Goal: Task Accomplishment & Management: Use online tool/utility

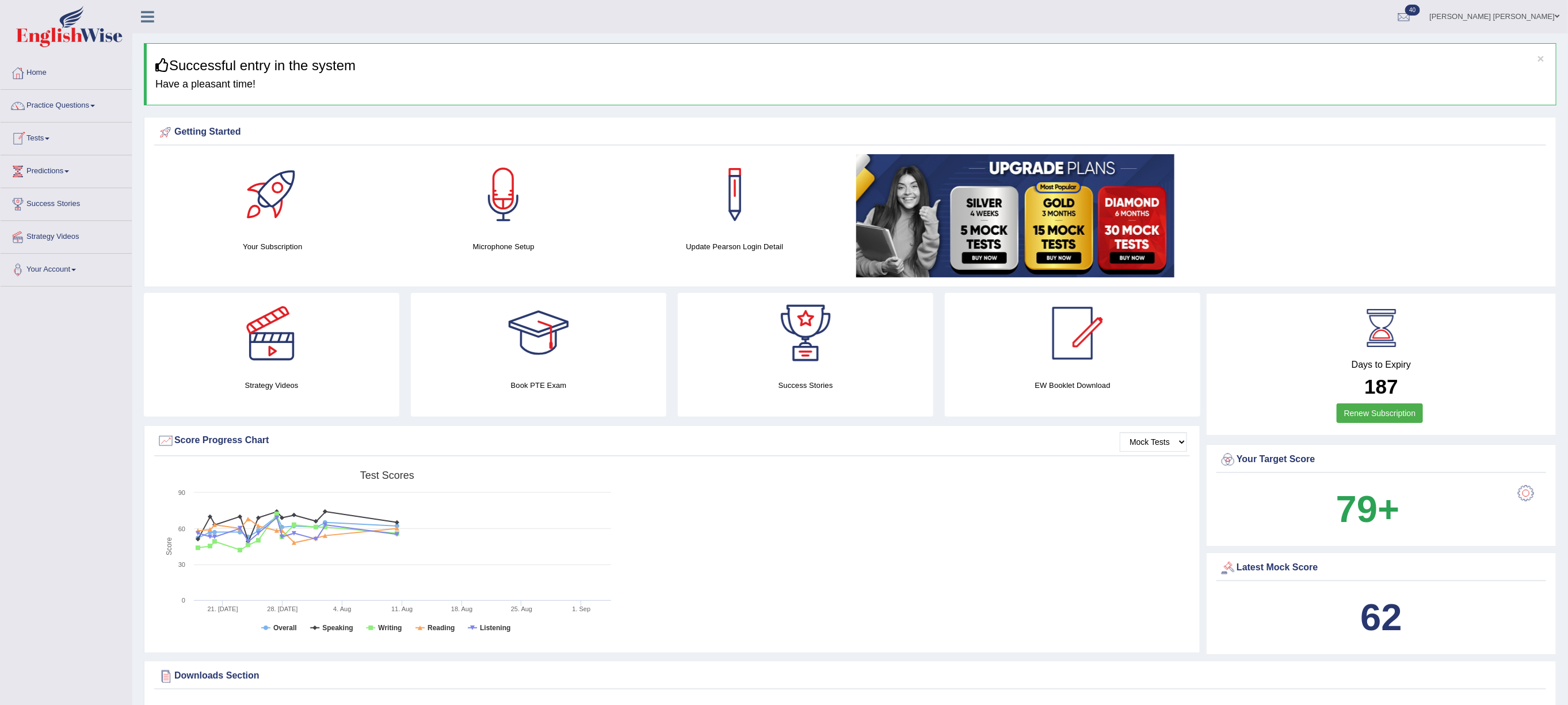
click at [49, 139] on span at bounding box center [47, 139] width 5 height 3
click at [35, 185] on link "Take Mock Test" at bounding box center [75, 186] width 107 height 21
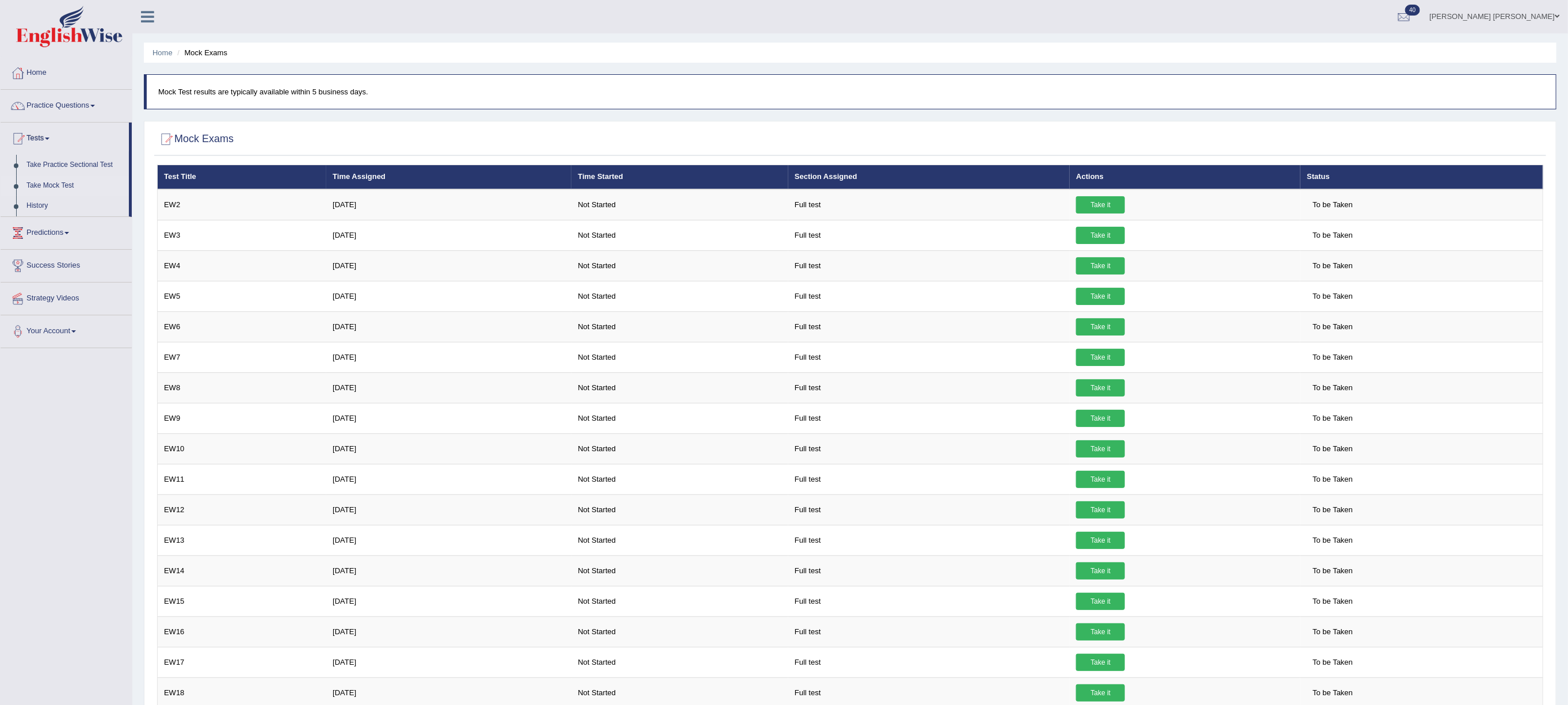
scroll to position [11, 0]
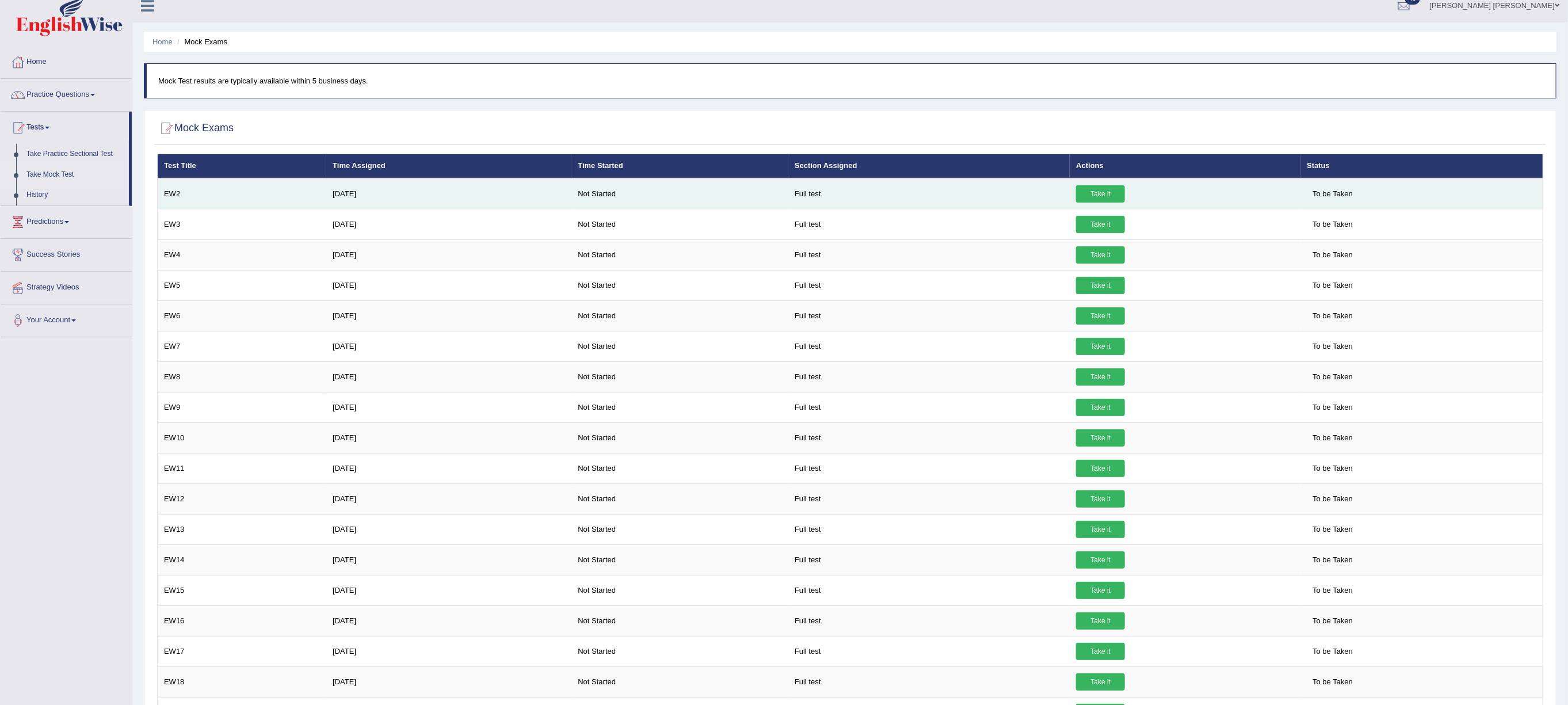
click at [1092, 194] on link "Take it" at bounding box center [1100, 194] width 49 height 18
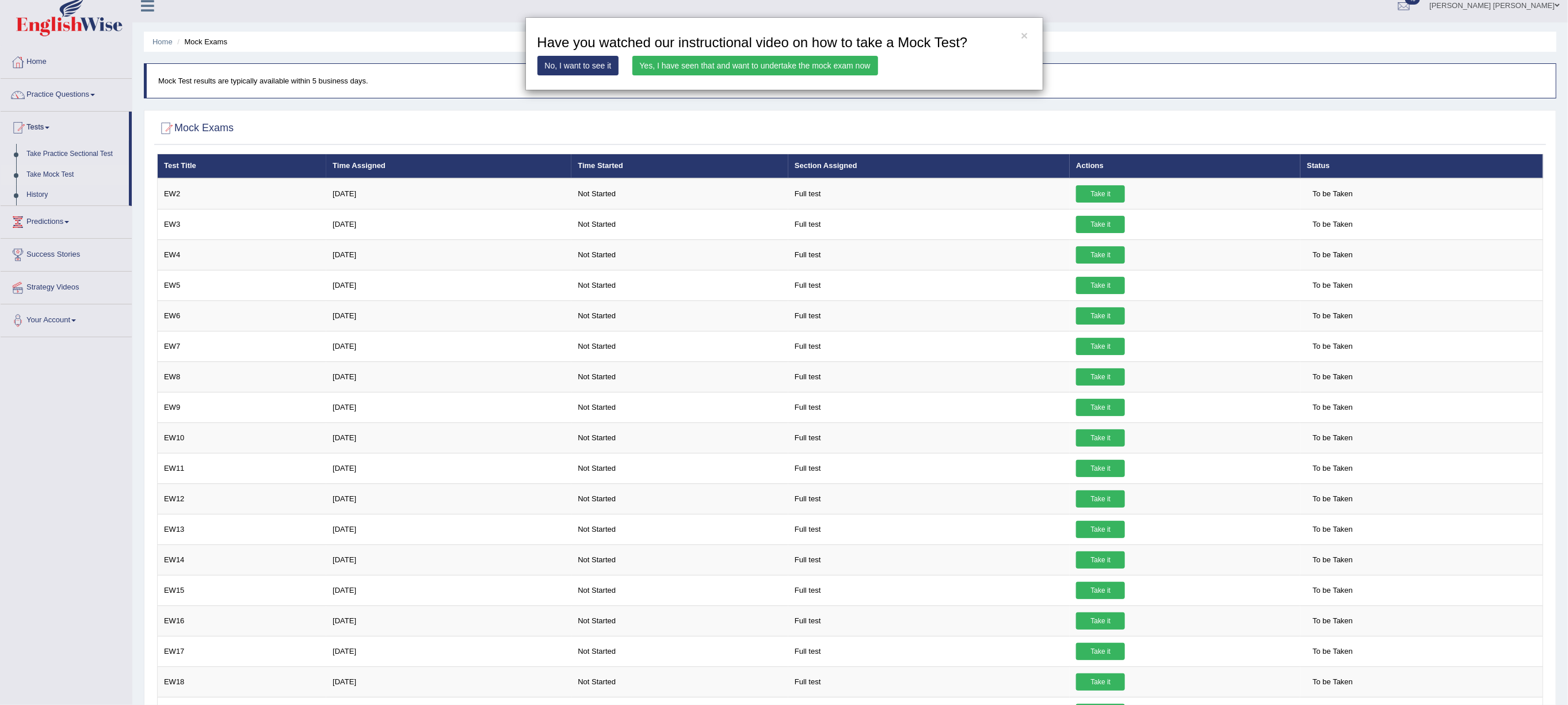
click at [710, 66] on link "Yes, I have seen that and want to undertake the mock exam now" at bounding box center [755, 66] width 245 height 20
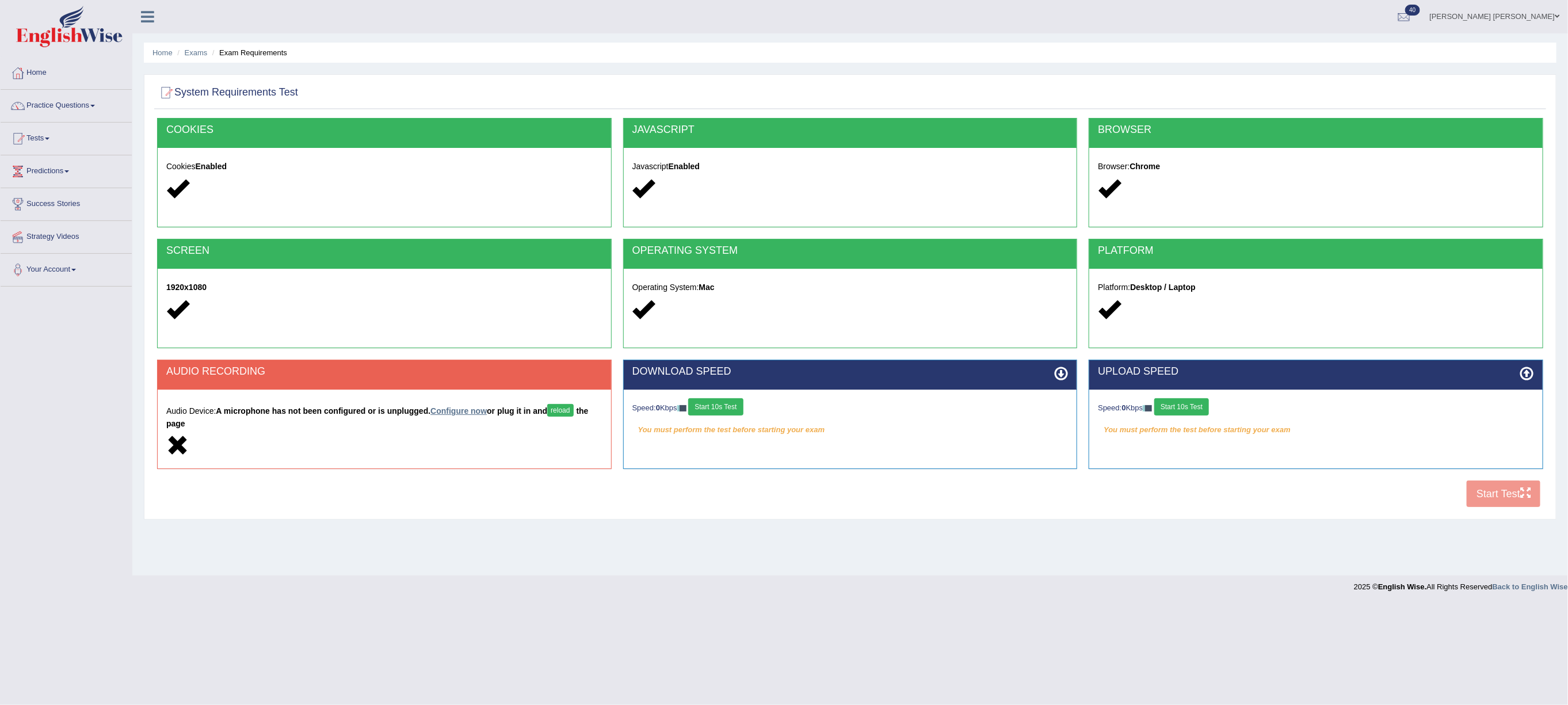
click at [484, 410] on link "Configure now" at bounding box center [458, 411] width 57 height 9
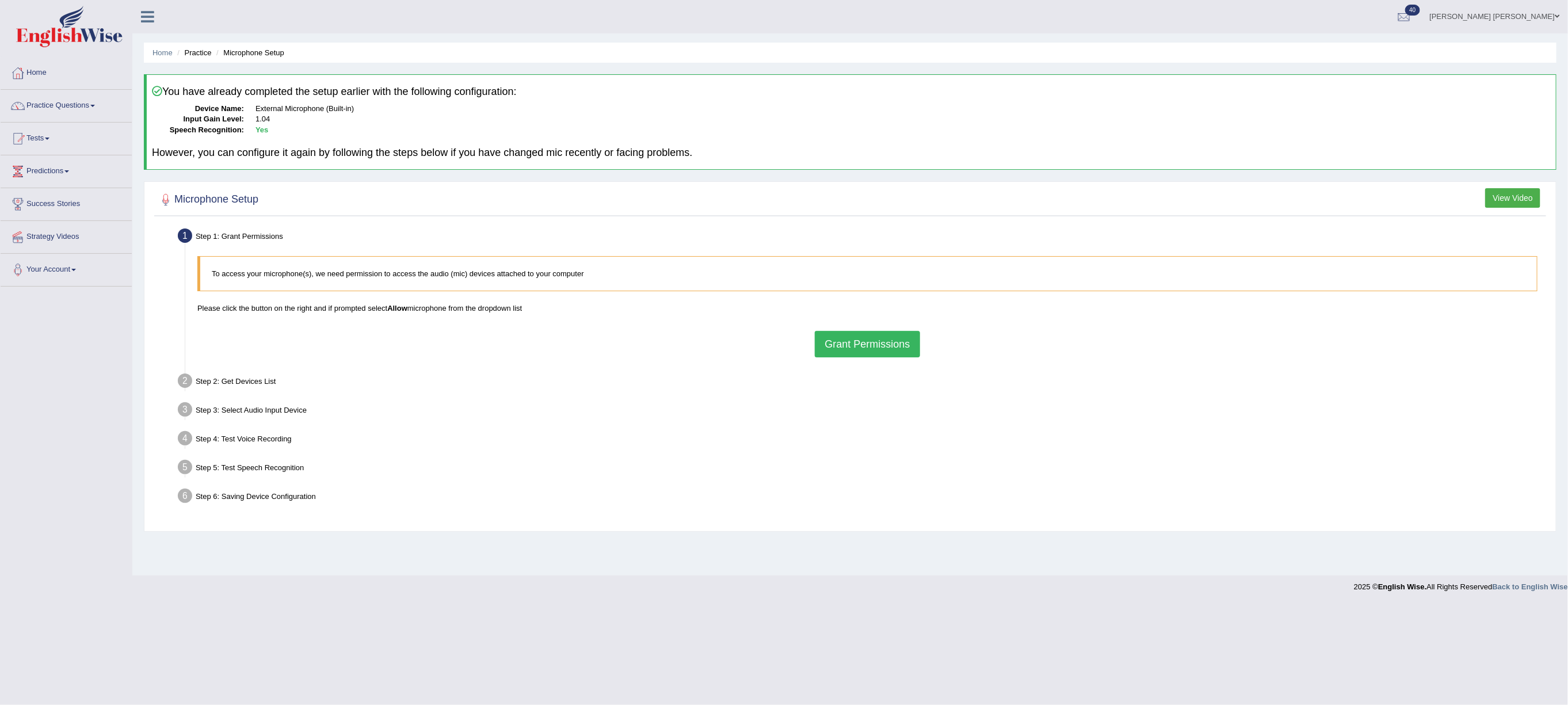
click at [839, 343] on button "Grant Permissions" at bounding box center [867, 344] width 105 height 27
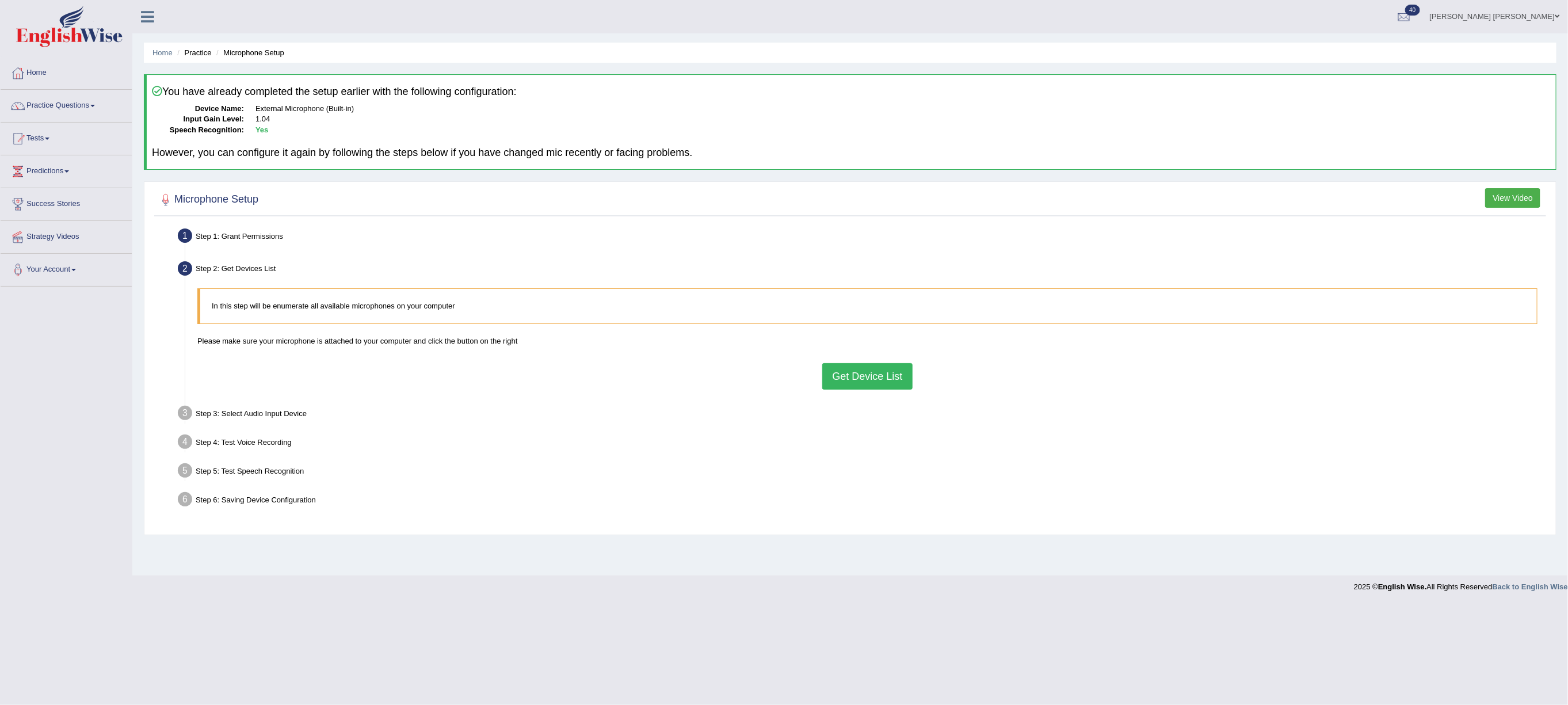
click at [847, 384] on button "Get Device List" at bounding box center [867, 377] width 90 height 27
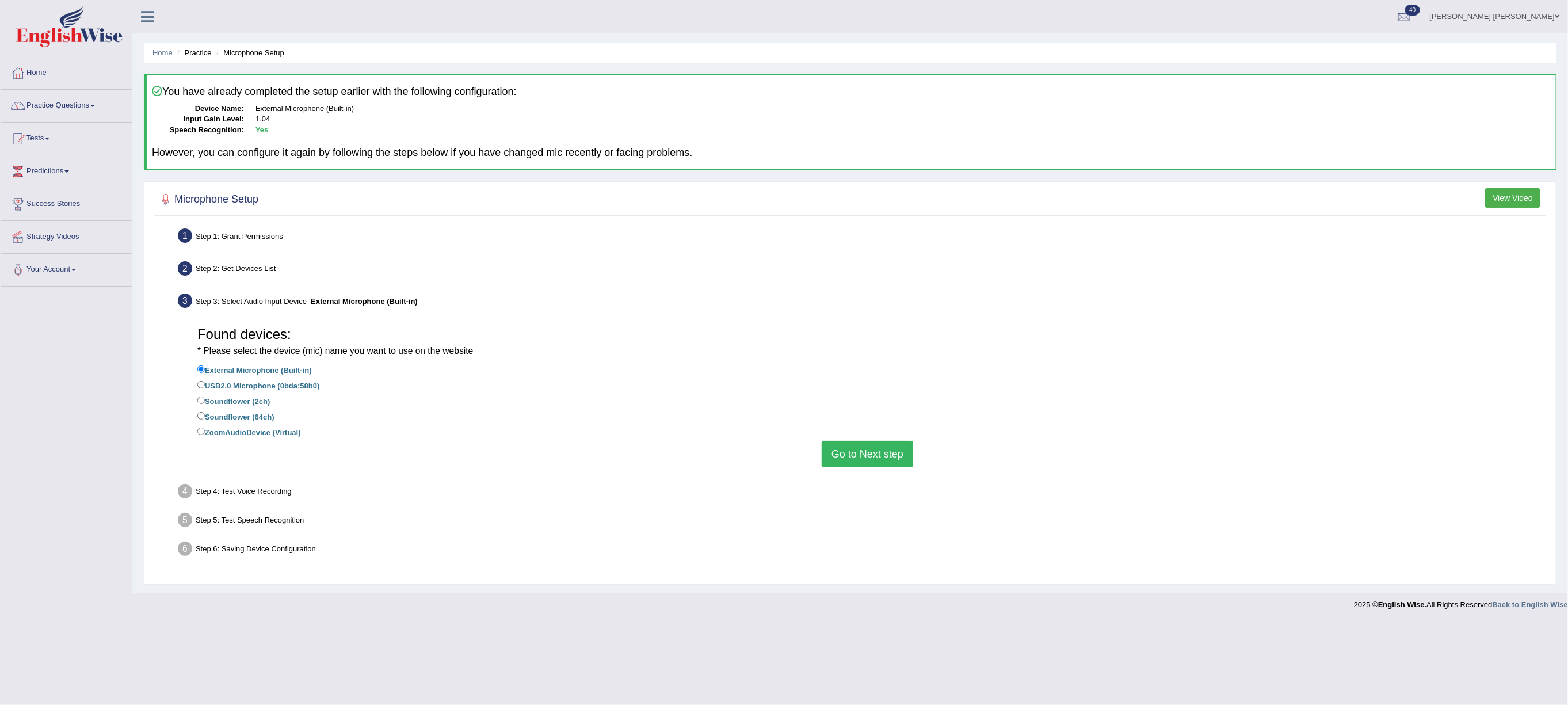
click at [864, 455] on button "Go to Next step" at bounding box center [867, 454] width 91 height 27
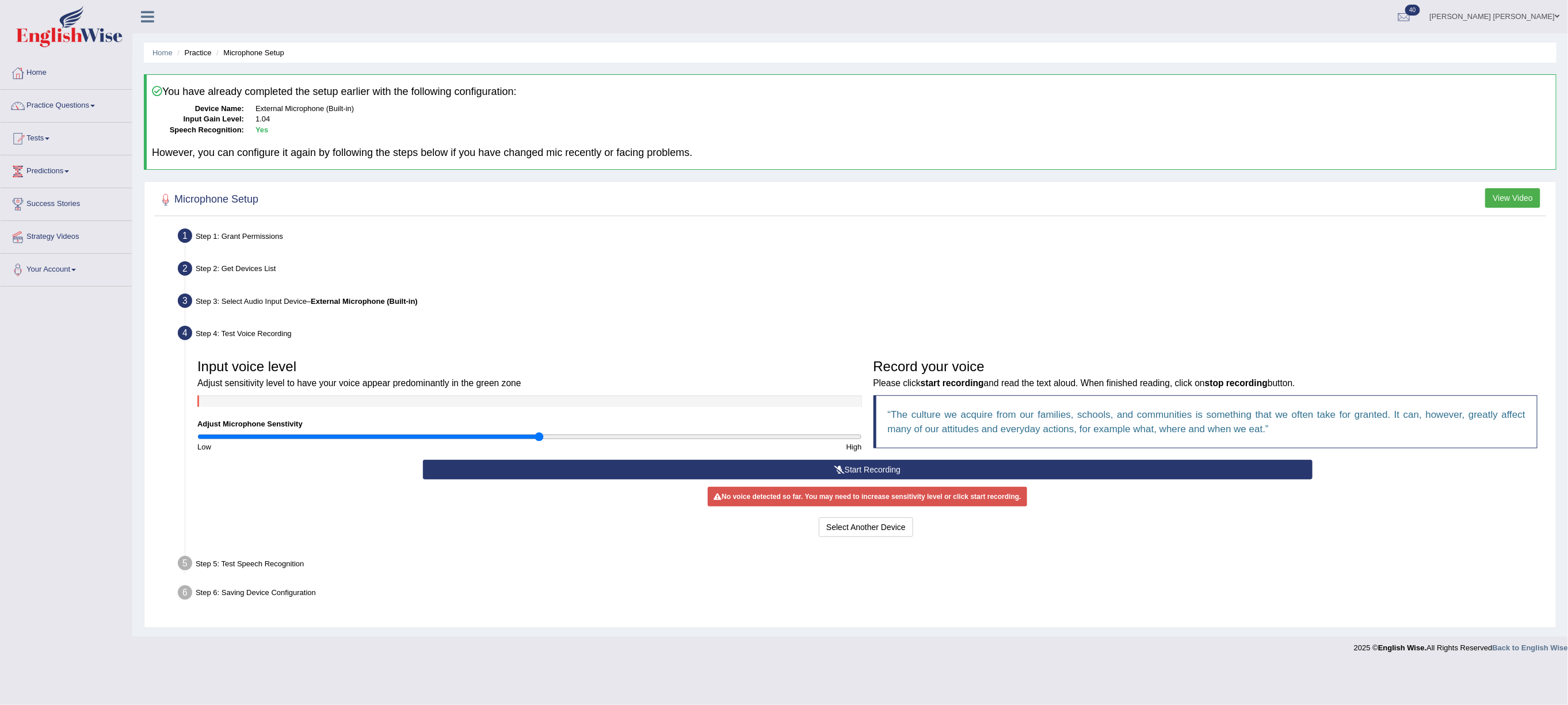
click at [837, 472] on icon at bounding box center [839, 470] width 10 height 8
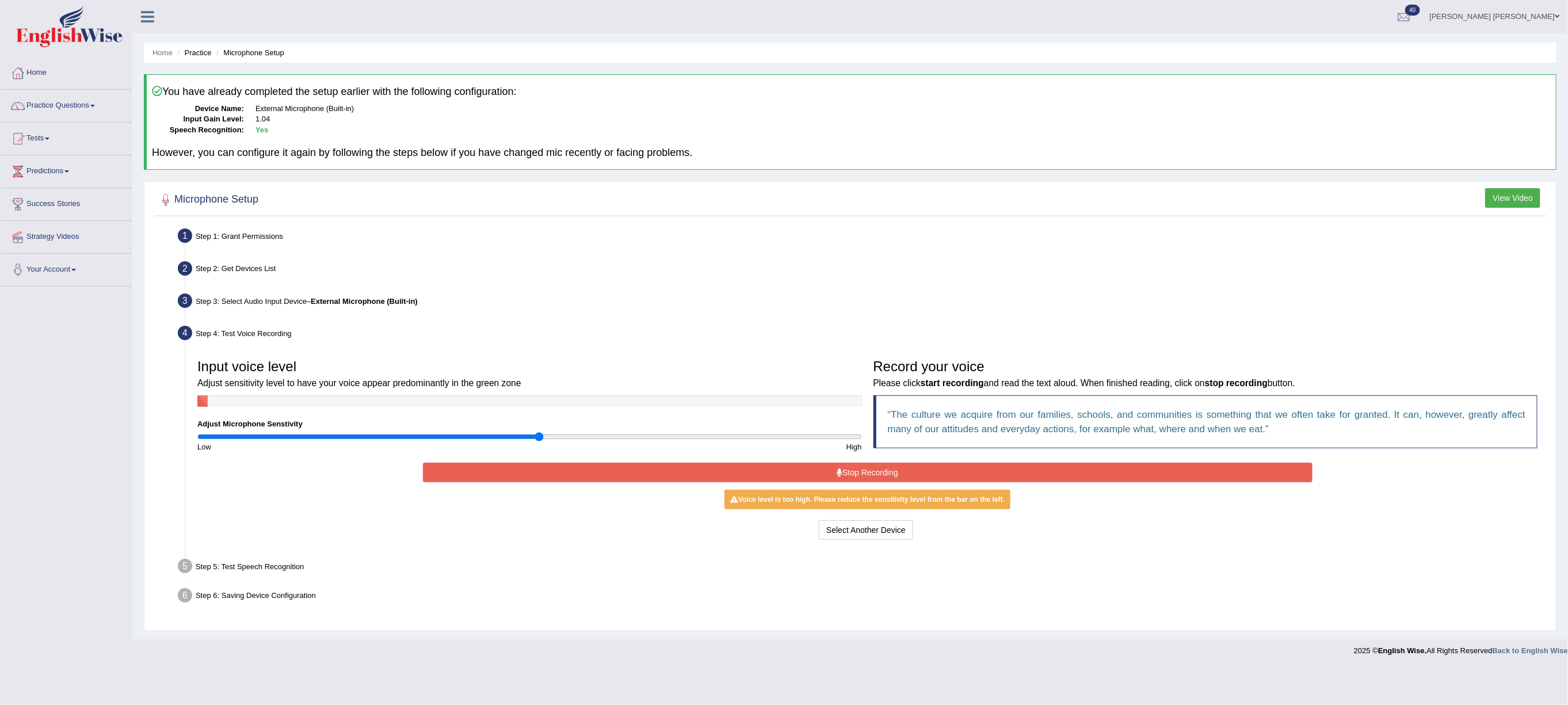
click at [837, 472] on icon at bounding box center [839, 472] width 6 height 8
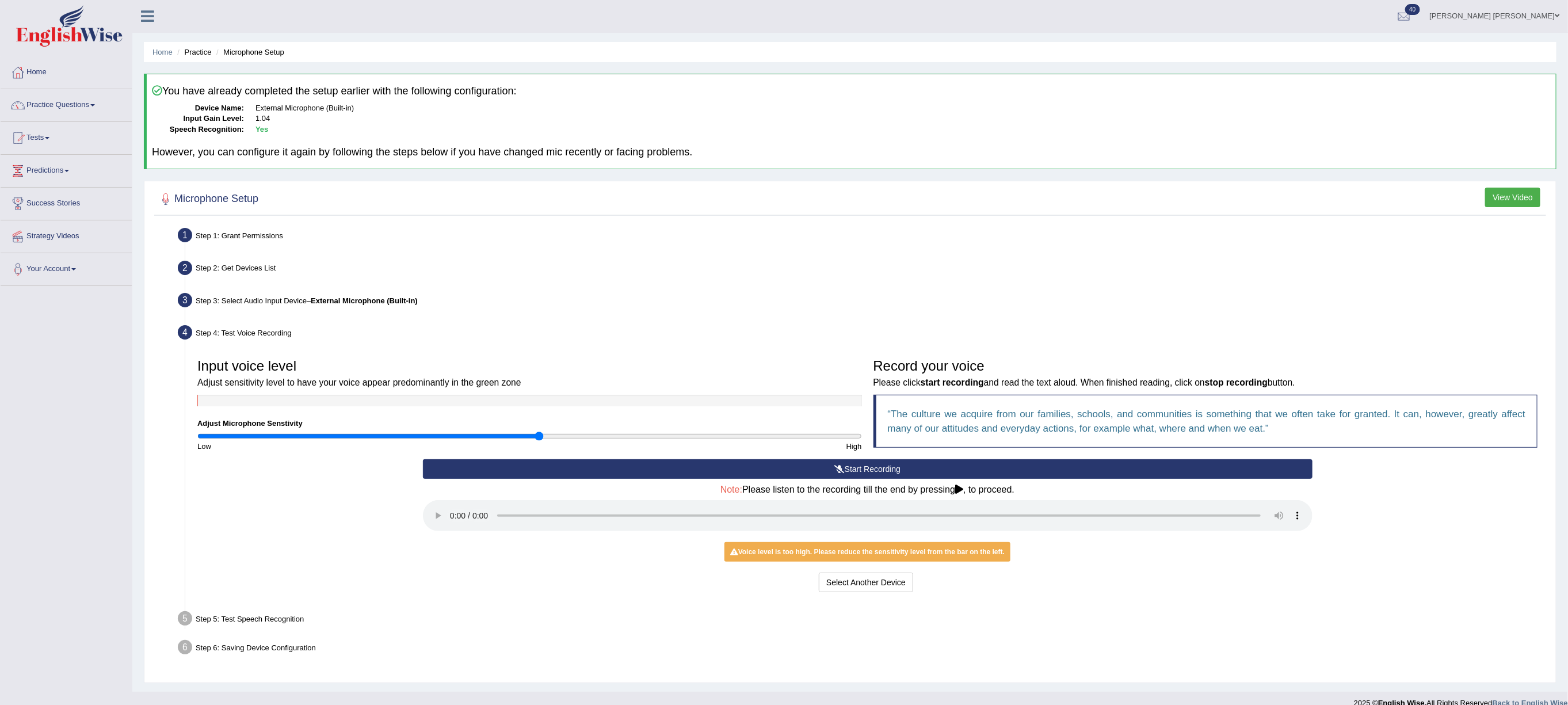
scroll to position [2, 0]
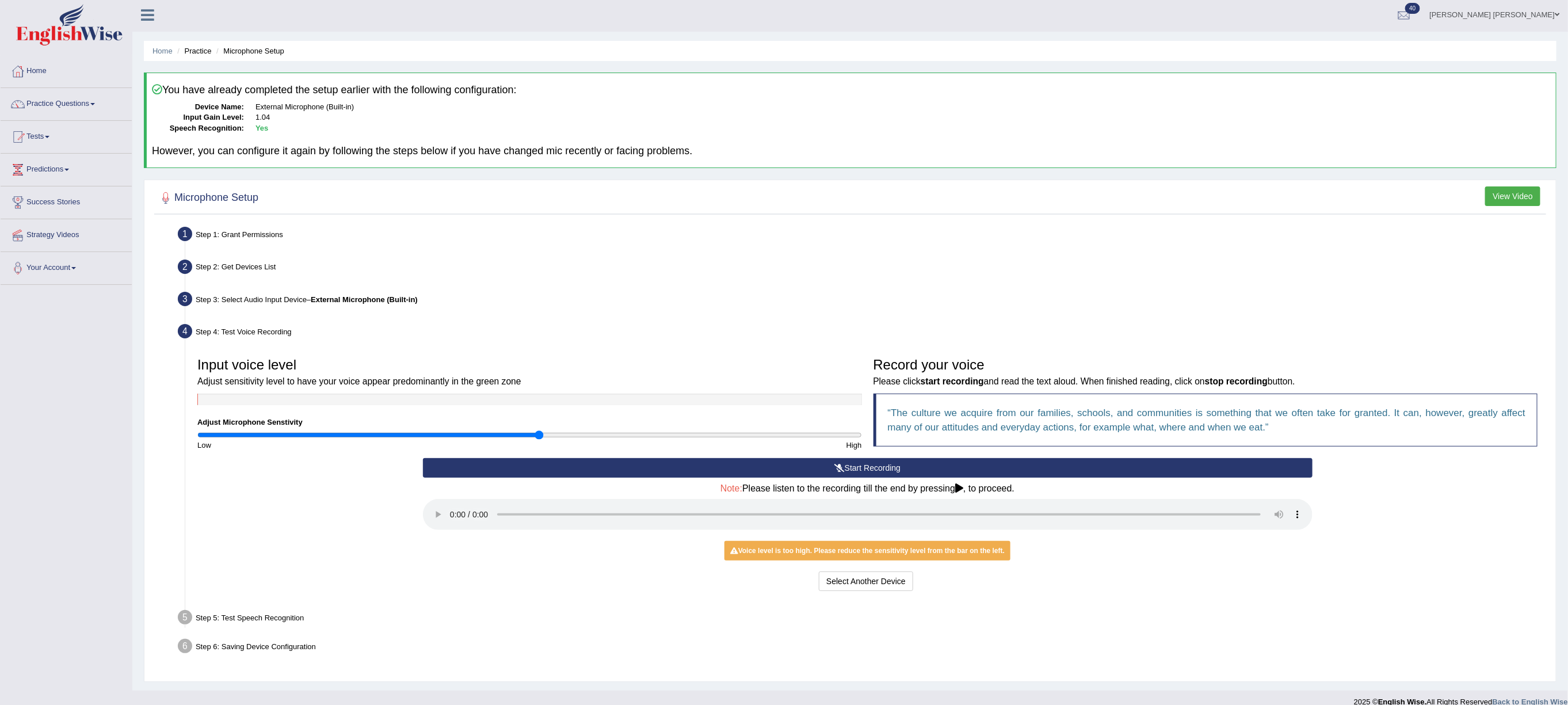
click at [625, 465] on button "Start Recording" at bounding box center [867, 468] width 889 height 20
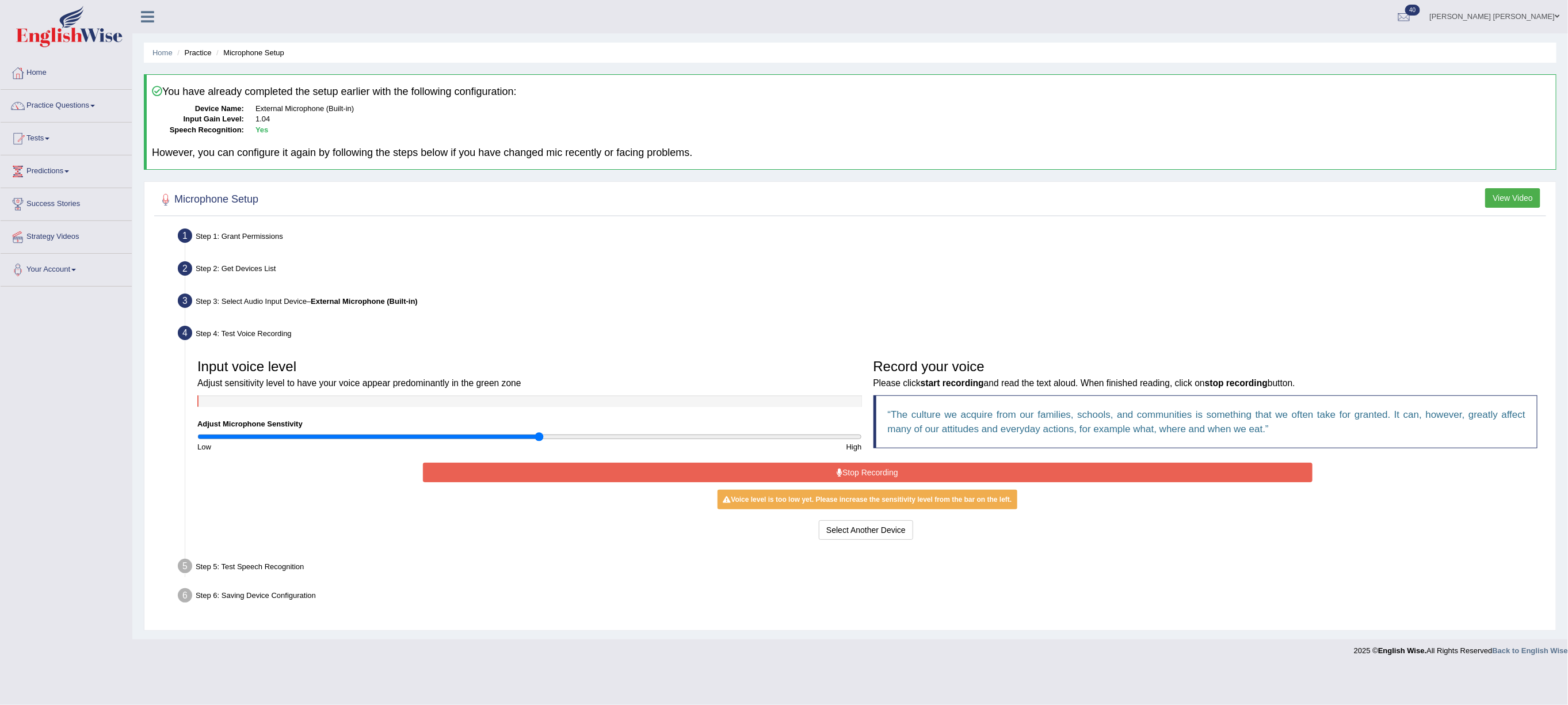
click at [624, 465] on button "Stop Recording" at bounding box center [867, 472] width 889 height 20
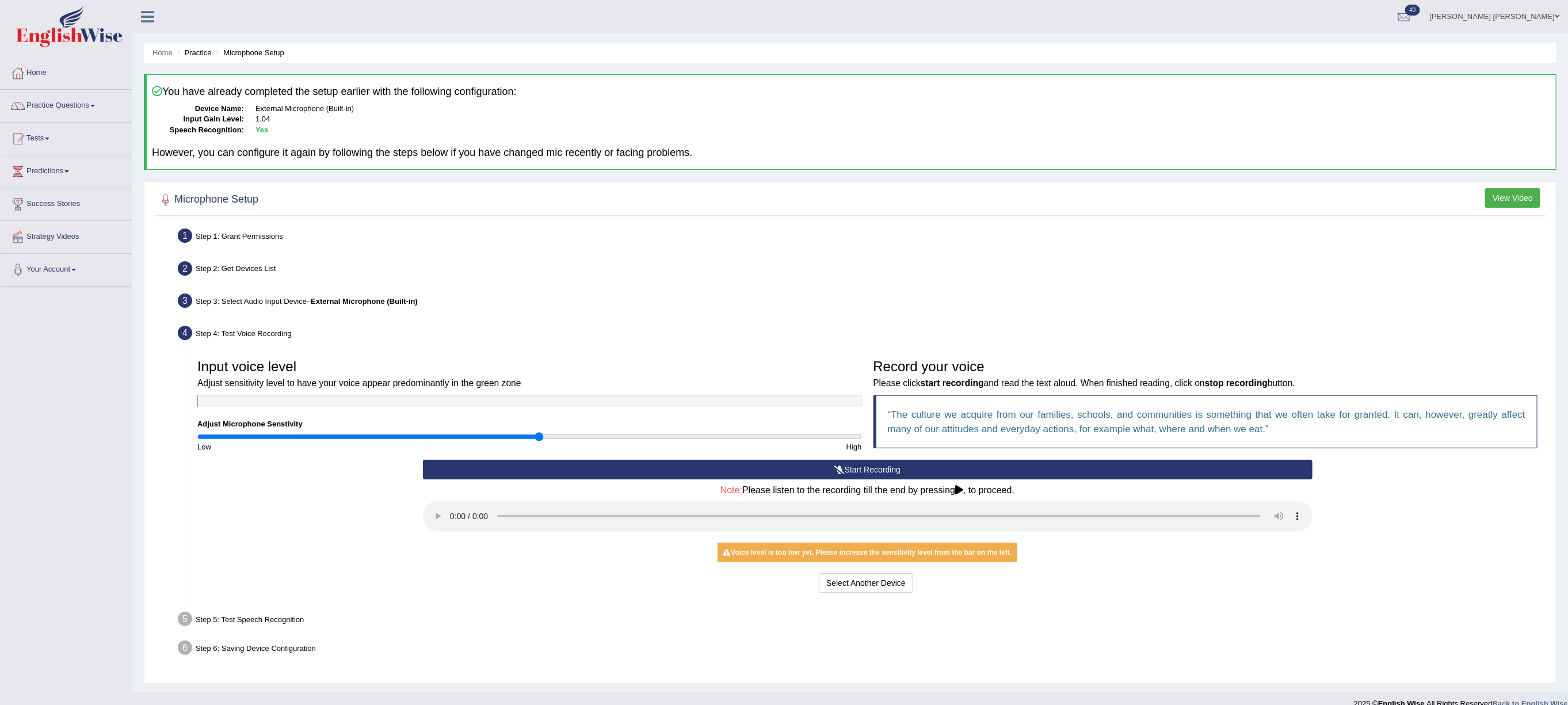
click at [624, 465] on button "Start Recording" at bounding box center [867, 470] width 889 height 20
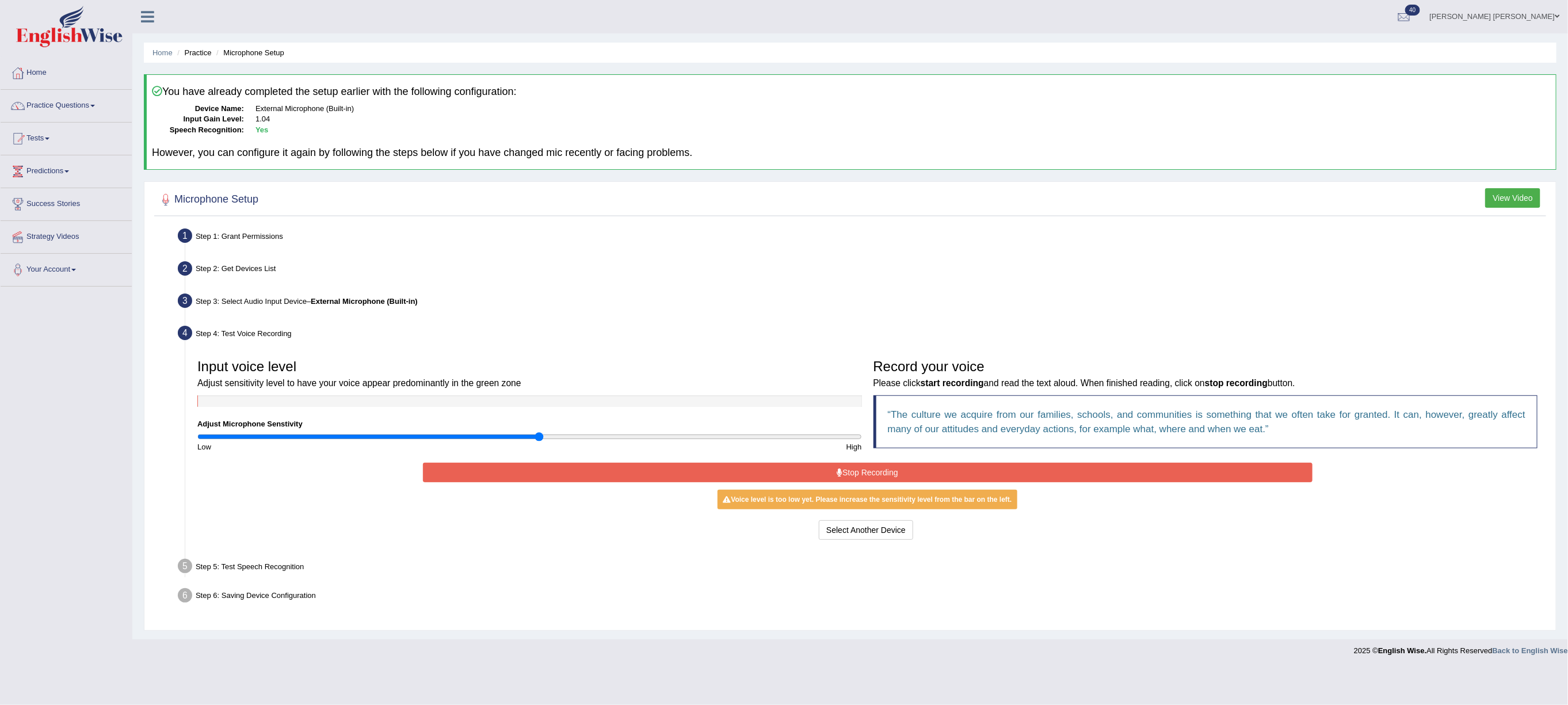
click at [624, 465] on button "Stop Recording" at bounding box center [867, 472] width 889 height 20
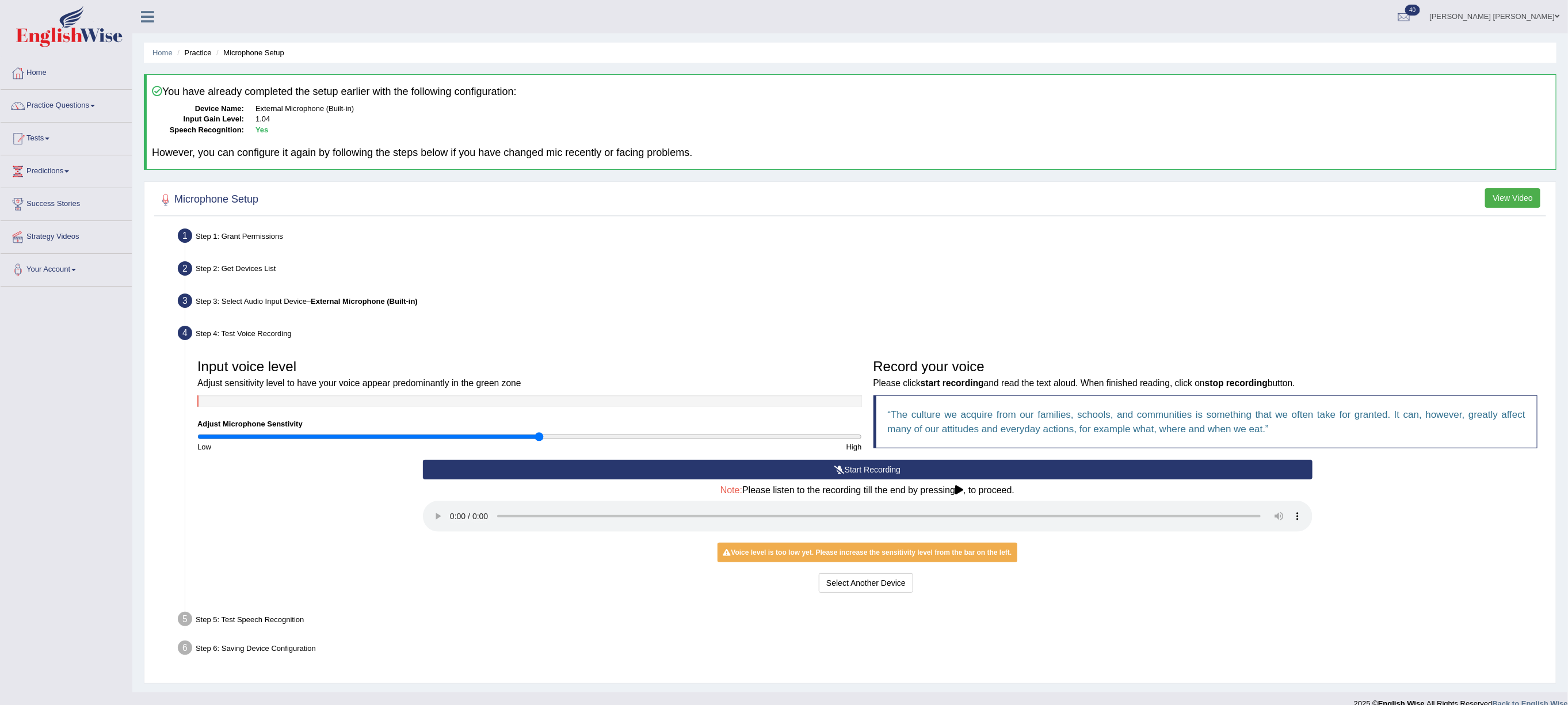
click at [624, 465] on button "Start Recording" at bounding box center [867, 470] width 889 height 20
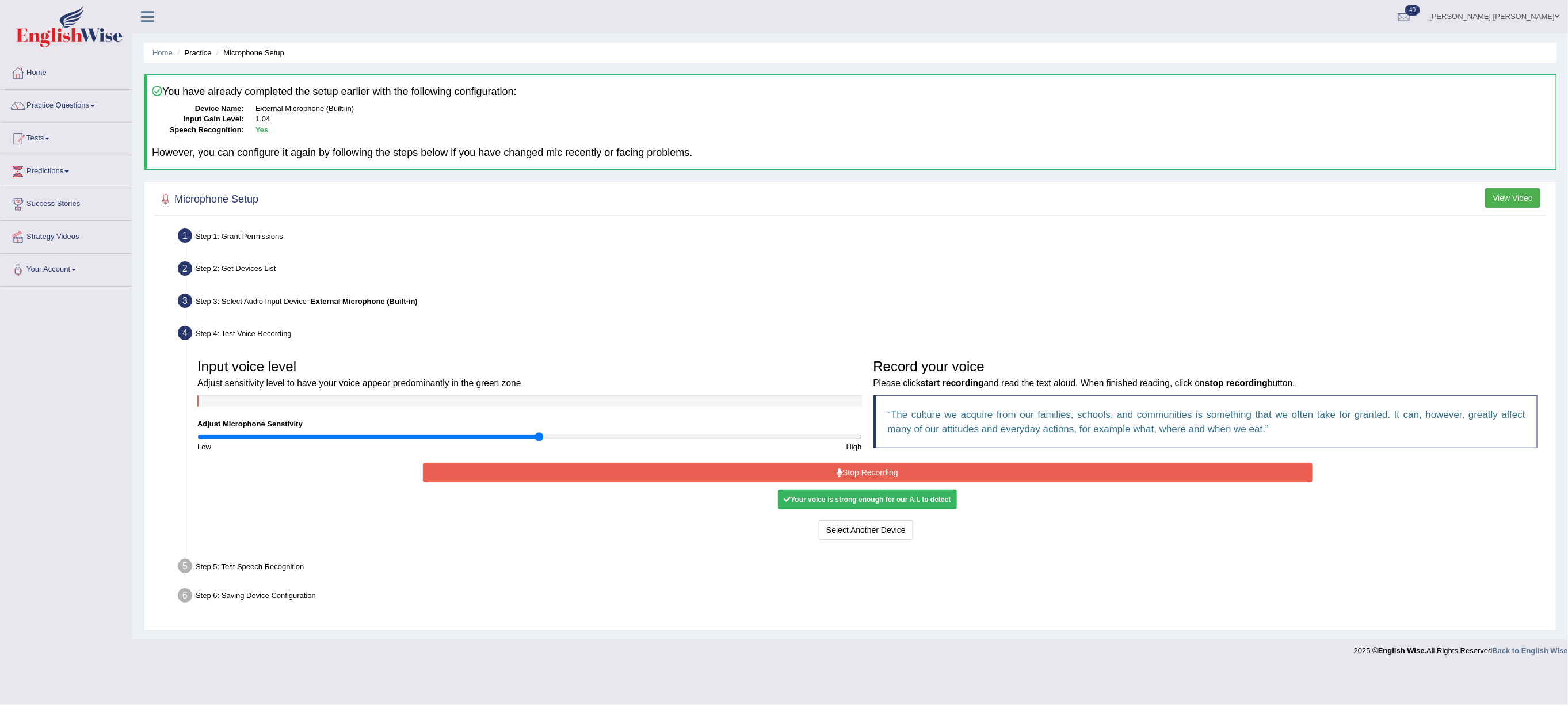
click at [624, 465] on button "Stop Recording" at bounding box center [867, 472] width 889 height 20
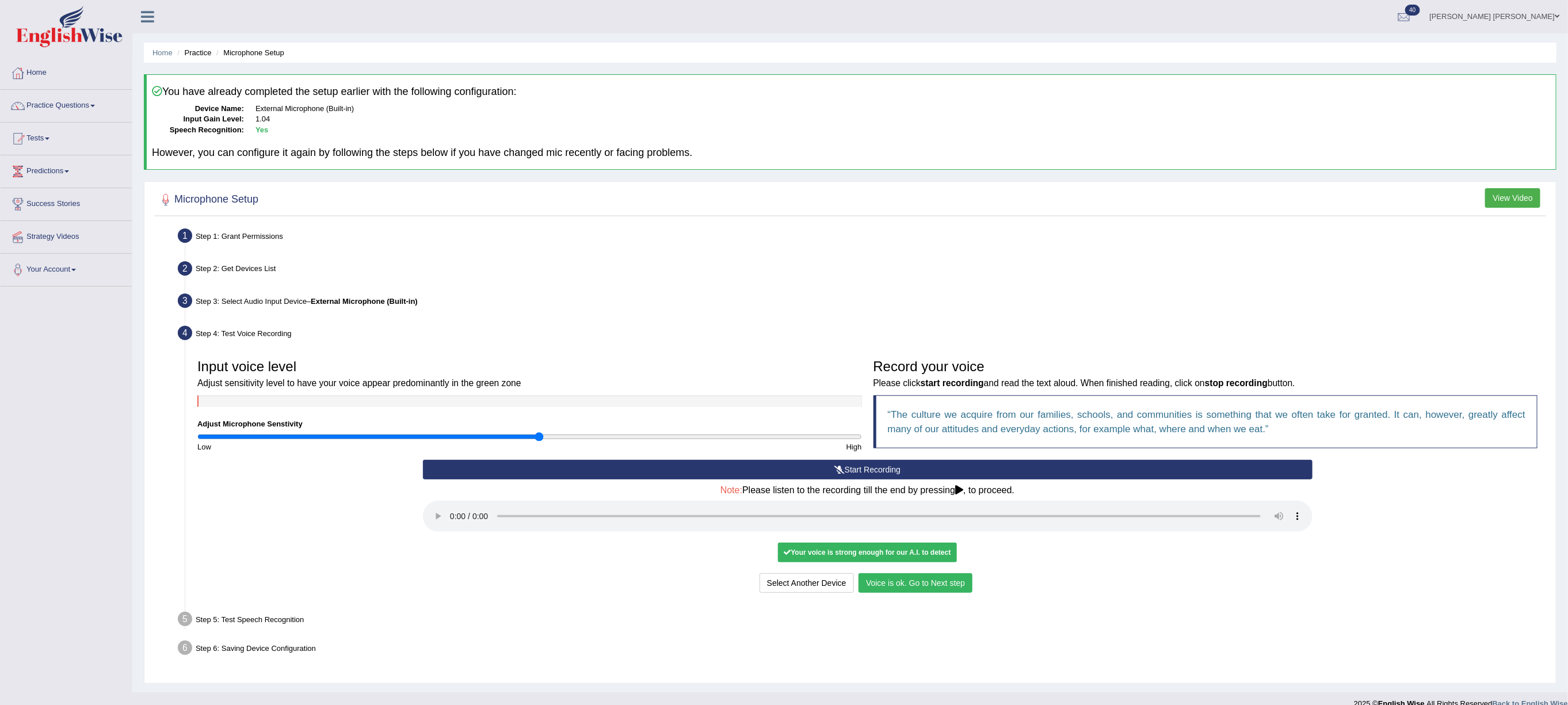
click at [927, 582] on button "Voice is ok. Go to Next step" at bounding box center [915, 583] width 114 height 20
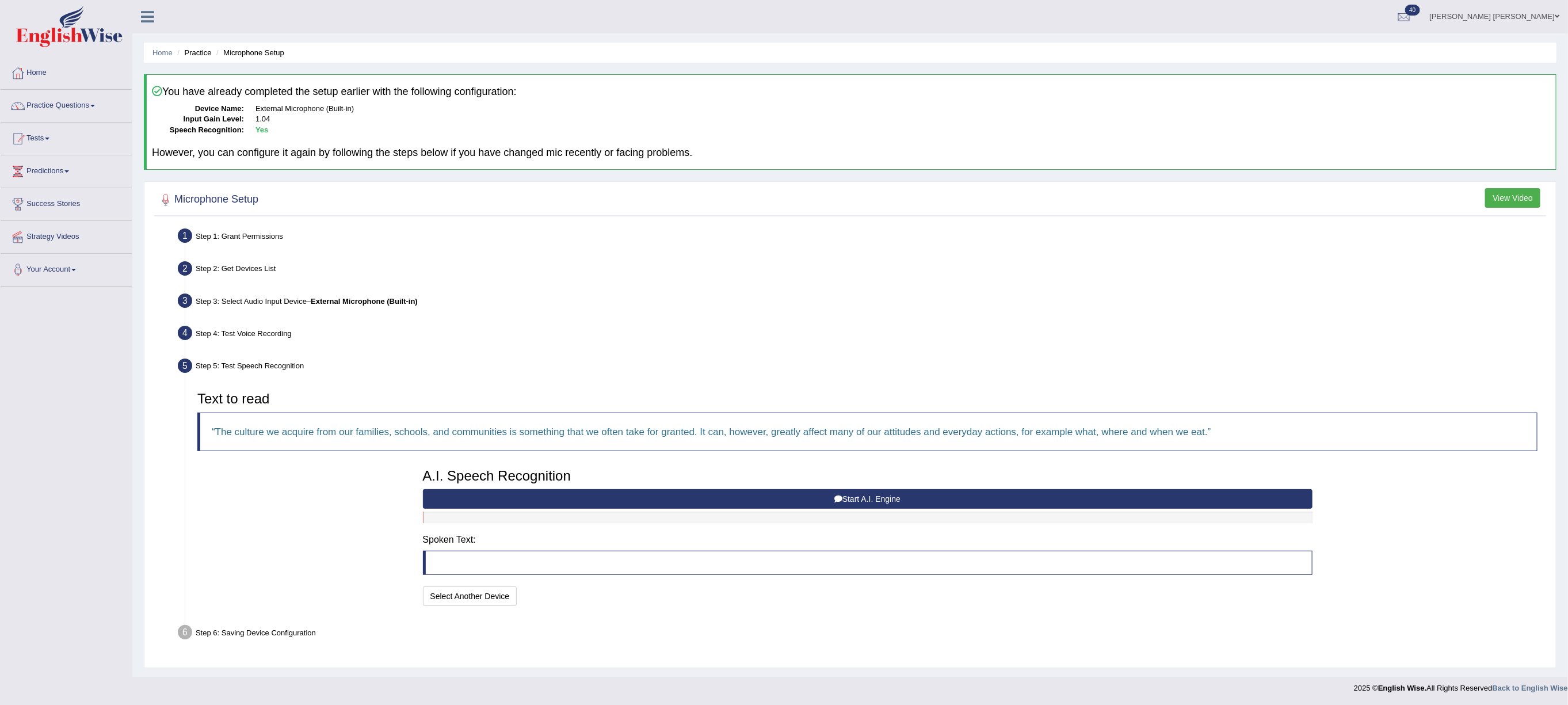
click at [752, 502] on button "Start A.I. Engine" at bounding box center [867, 499] width 889 height 20
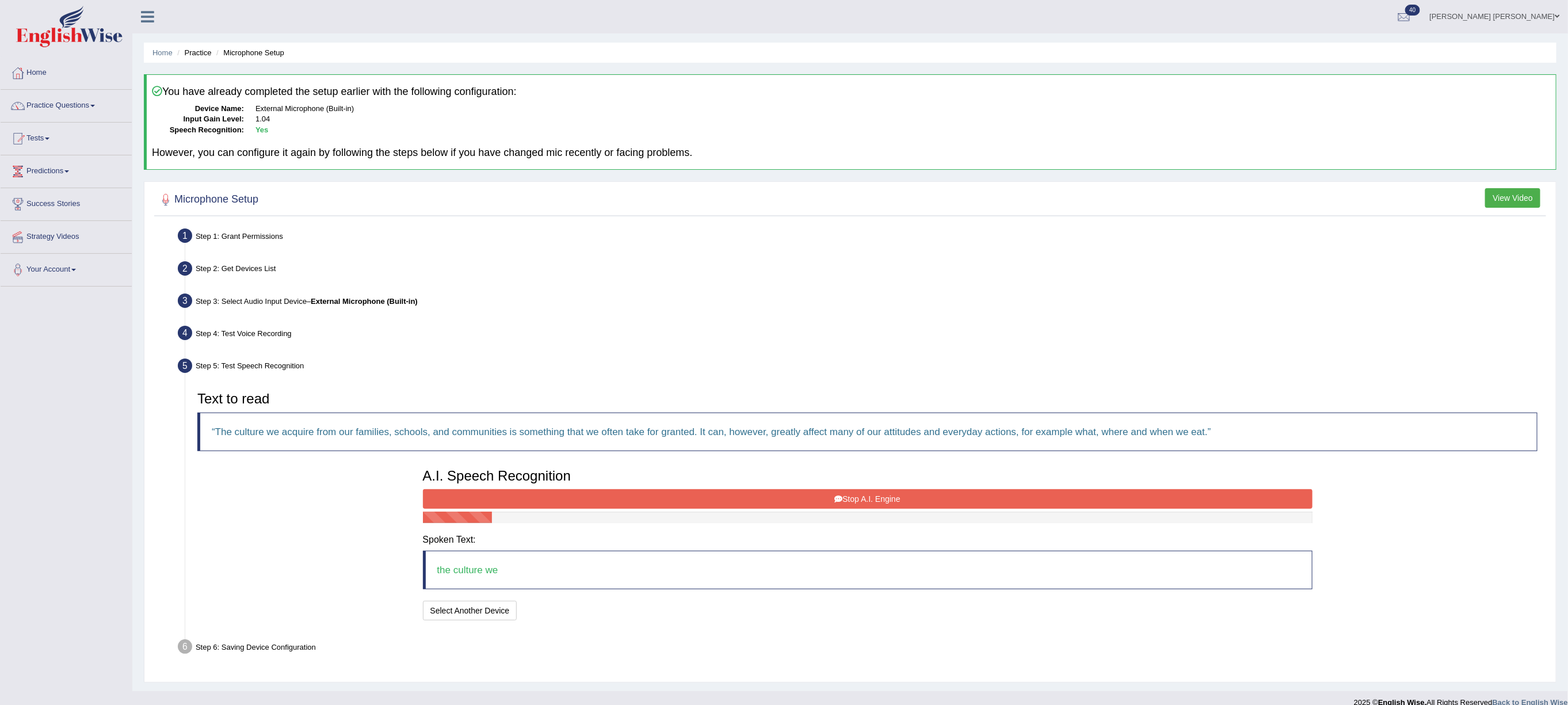
click at [752, 502] on button "Stop A.I. Engine" at bounding box center [867, 499] width 889 height 20
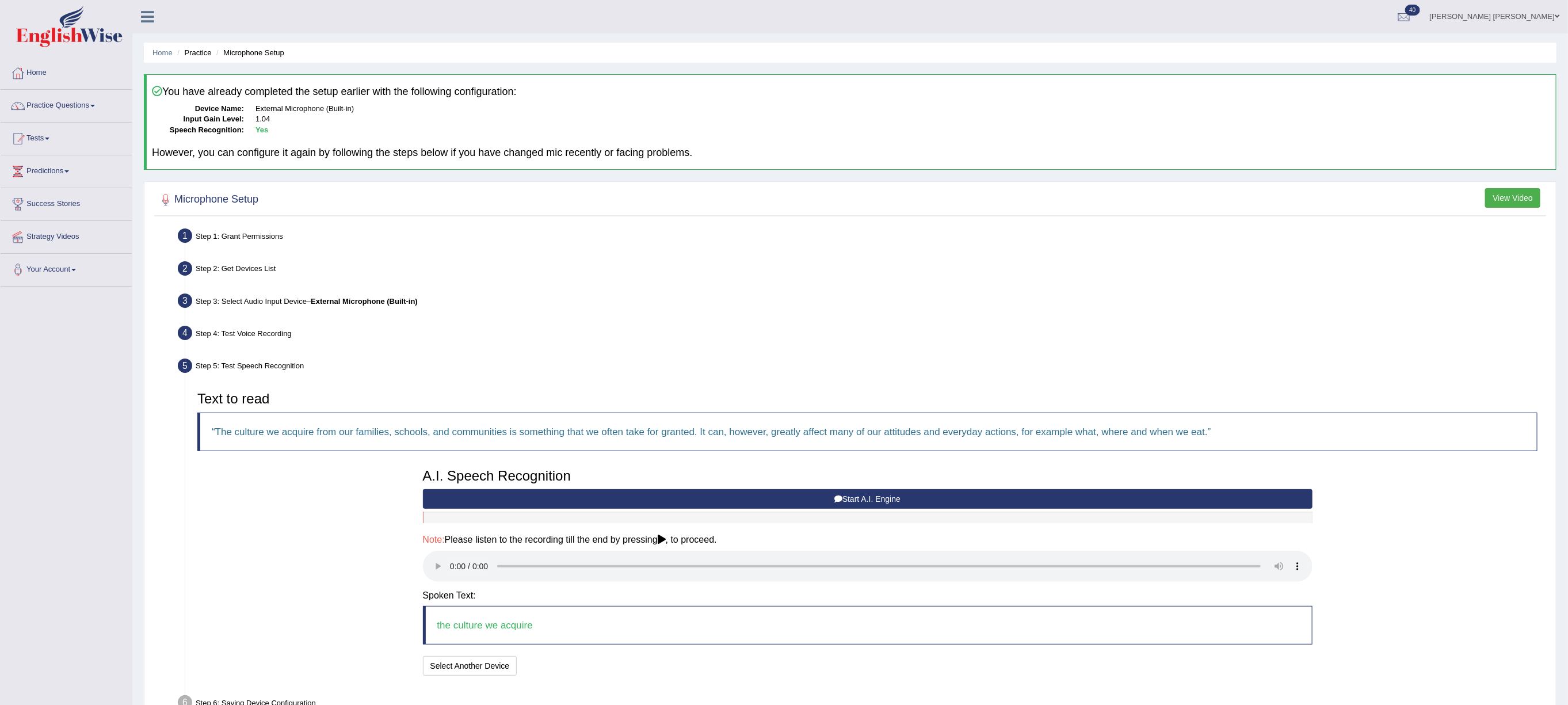
scroll to position [73, 0]
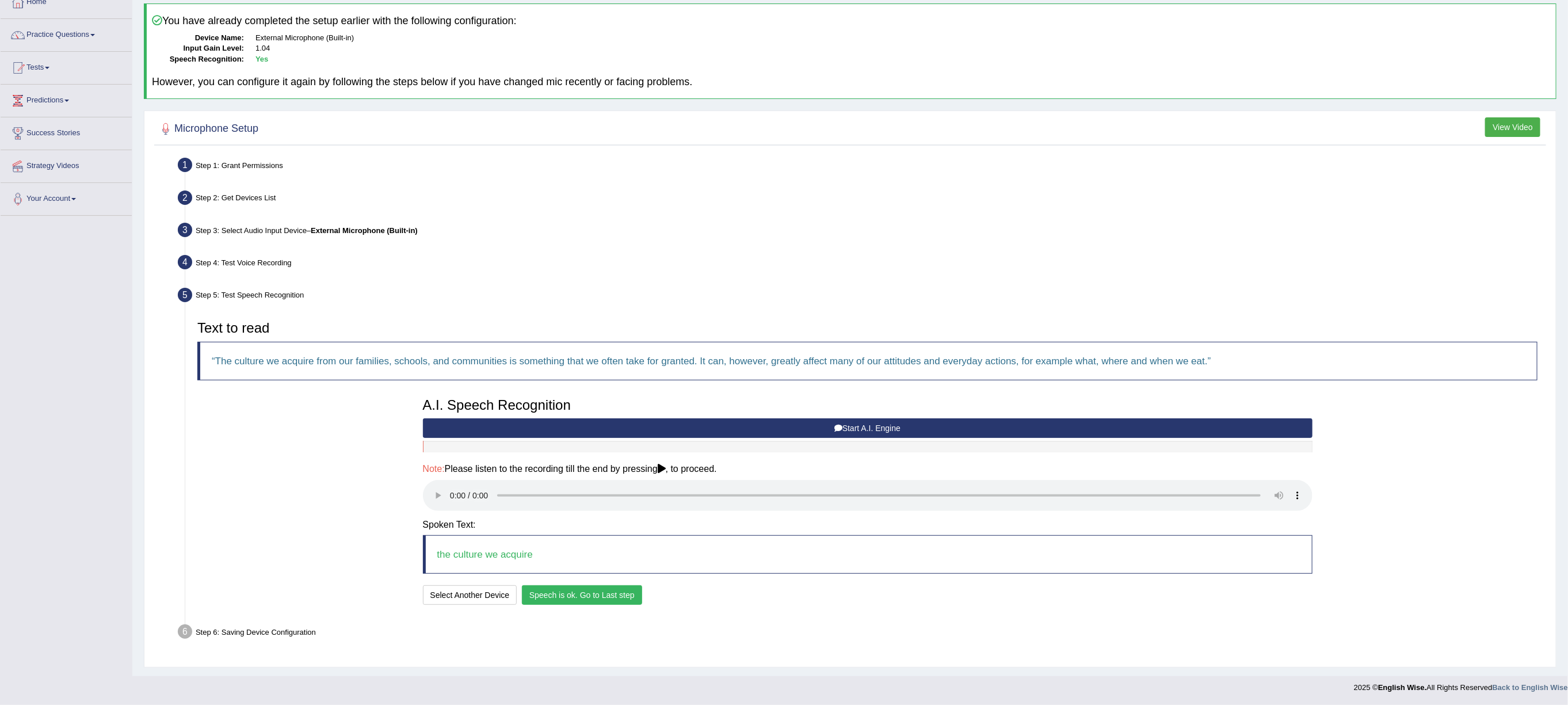
click at [581, 596] on button "Speech is ok. Go to Last step" at bounding box center [581, 596] width 120 height 20
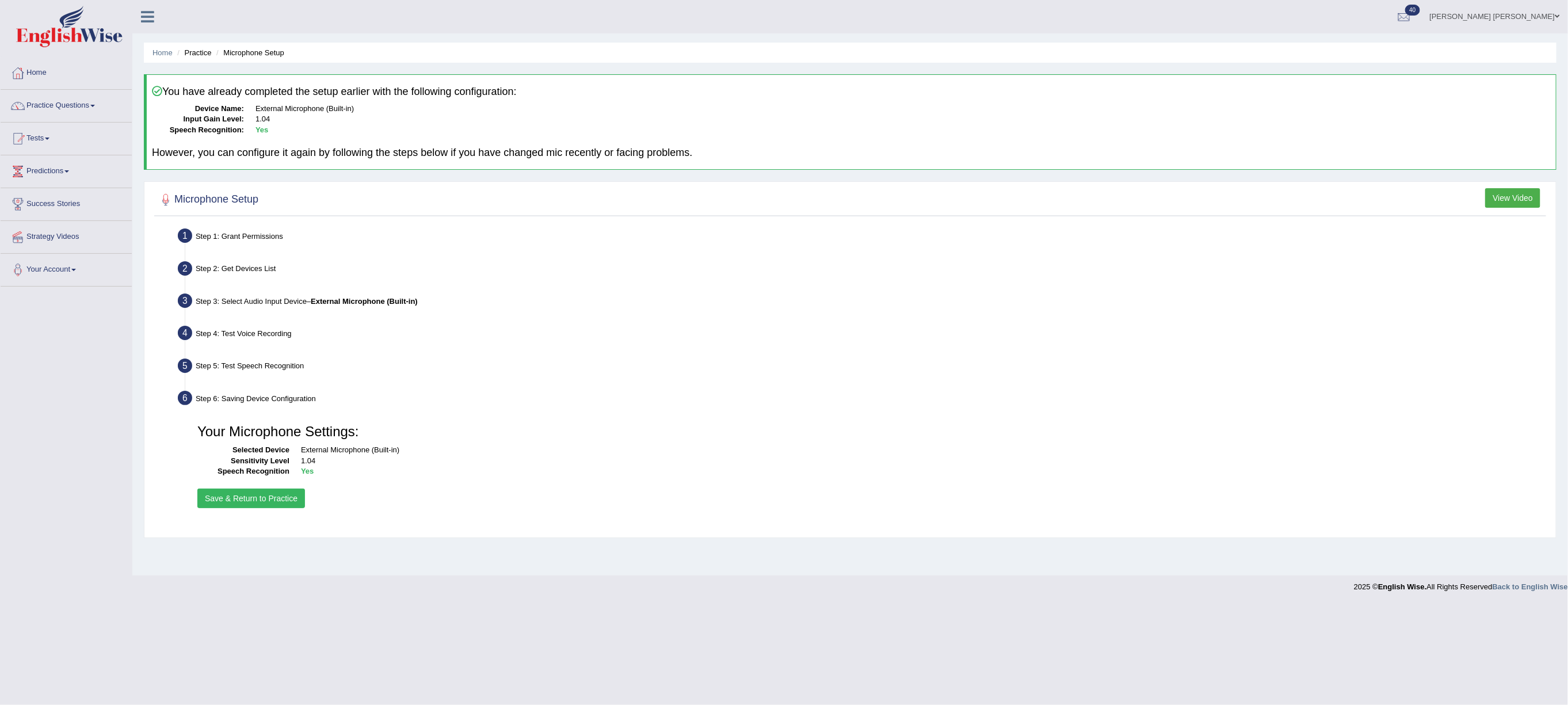
click at [276, 501] on button "Save & Return to Practice" at bounding box center [251, 498] width 107 height 20
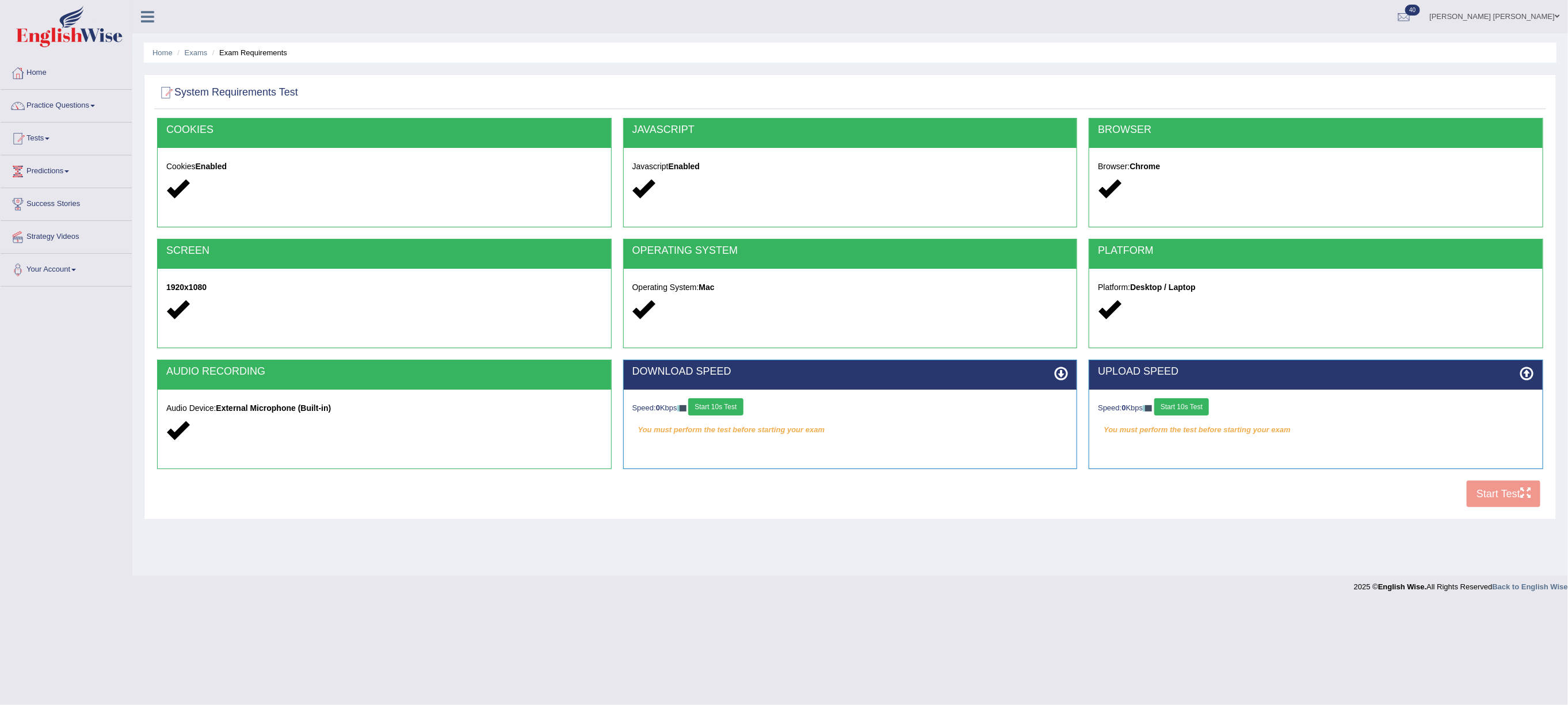
click at [721, 412] on button "Start 10s Test" at bounding box center [716, 407] width 55 height 18
click at [1176, 407] on button "Start 10s Test" at bounding box center [1181, 407] width 55 height 18
click at [1496, 503] on button "Start Test" at bounding box center [1503, 494] width 74 height 27
